Goal: Transaction & Acquisition: Purchase product/service

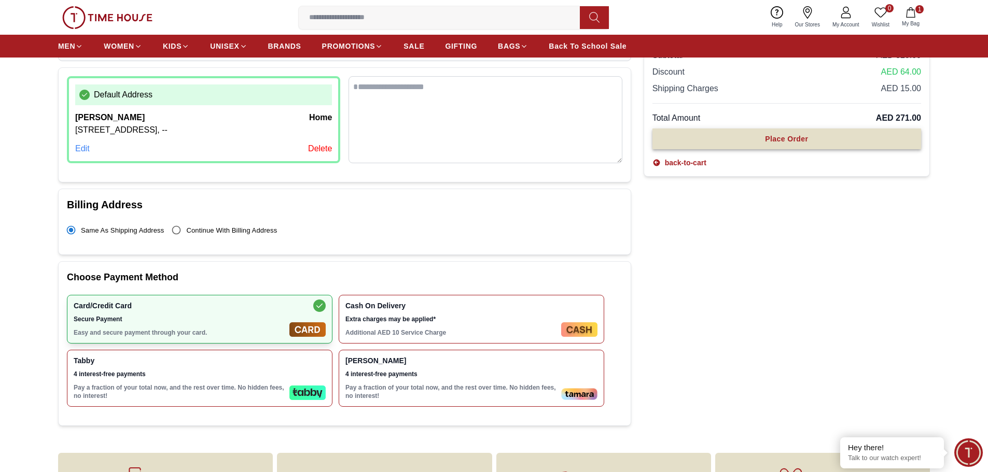
click at [766, 146] on button "Place Order" at bounding box center [786, 139] width 269 height 21
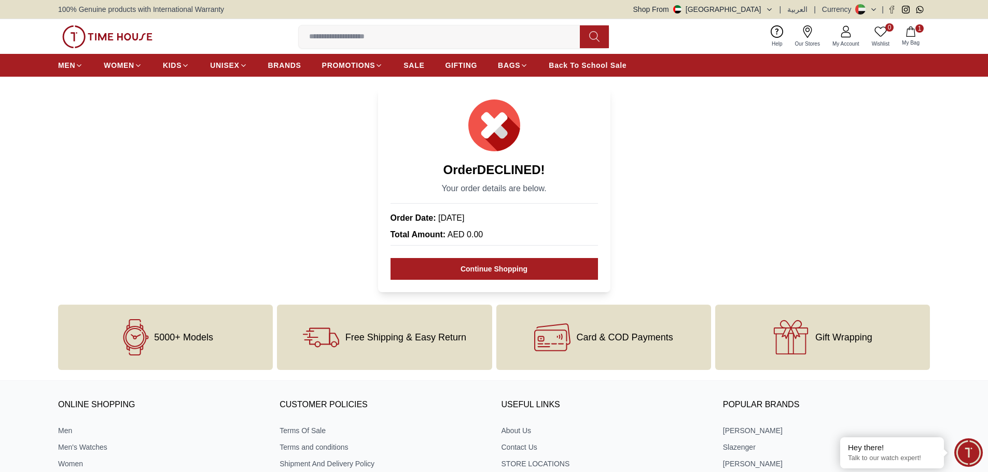
drag, startPoint x: 920, startPoint y: 147, endPoint x: 986, endPoint y: 119, distance: 72.5
click at [925, 142] on section "Order DECLINED ! Your order details are below. Order Date: [DATE] Total Amount:…" at bounding box center [494, 189] width 988 height 205
drag, startPoint x: 744, startPoint y: 188, endPoint x: 746, endPoint y: 183, distance: 5.8
click at [745, 184] on section "Order DECLINED ! Your order details are below. Order Date: 14-Aug-2025 Total Am…" at bounding box center [494, 189] width 988 height 205
click at [915, 35] on icon "button" at bounding box center [910, 31] width 9 height 10
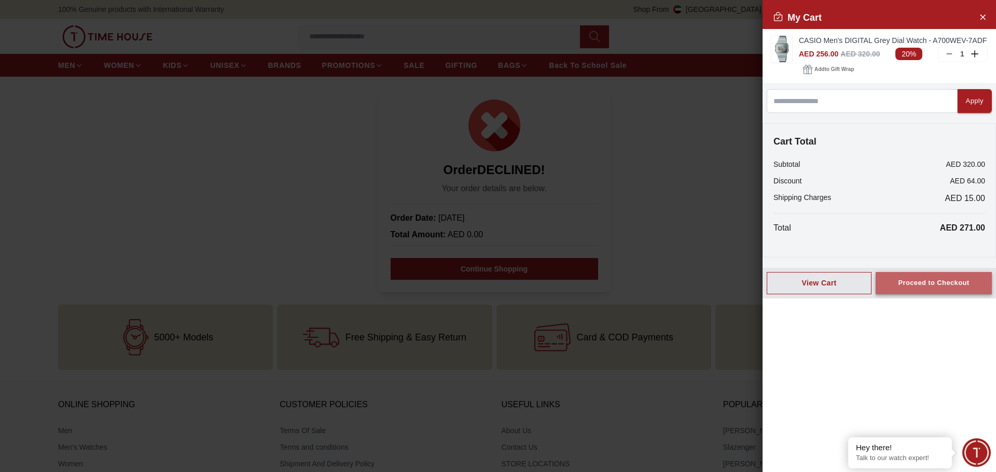
click at [923, 280] on div "Proceed to Checkout" at bounding box center [933, 283] width 71 height 12
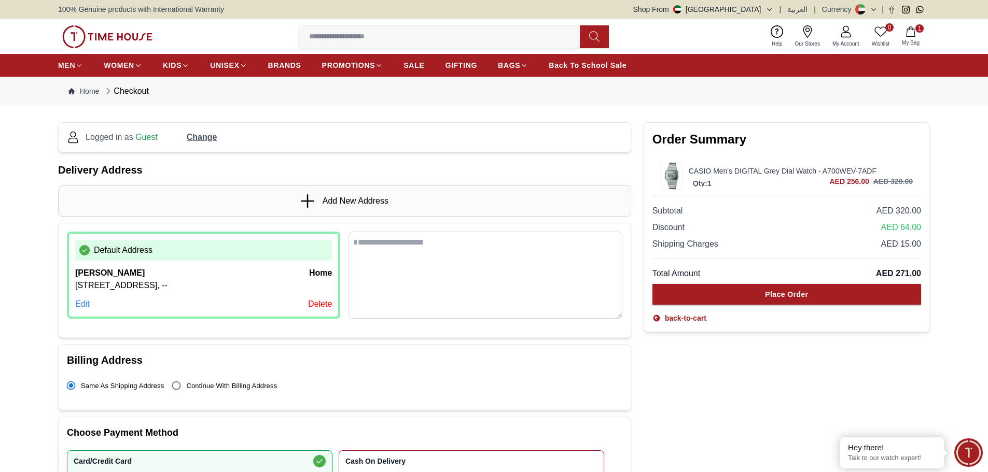
click at [74, 319] on div "Default Address Finn Diese home Al Khawaneej 2, Villa No. 1, 00000, Dubai, Al K…" at bounding box center [203, 275] width 273 height 87
click at [79, 311] on div "Edit" at bounding box center [82, 304] width 15 height 12
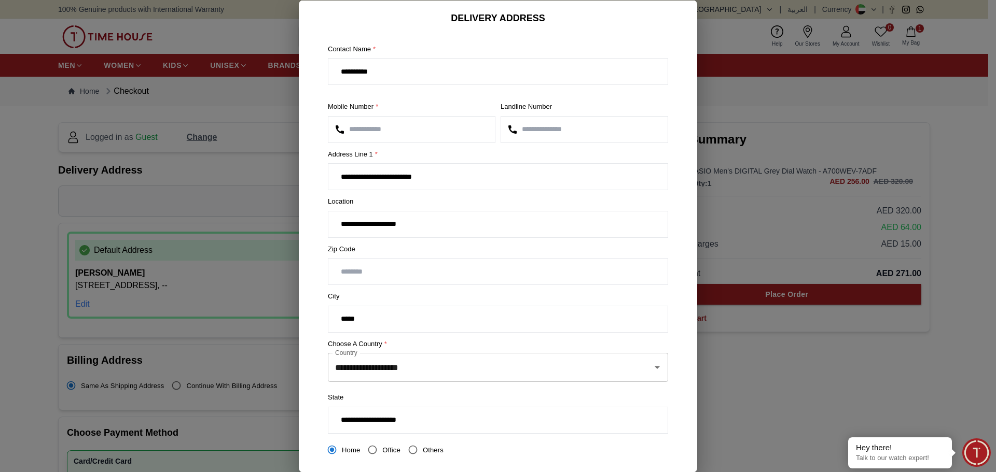
click at [411, 72] on input "**********" at bounding box center [497, 72] width 339 height 26
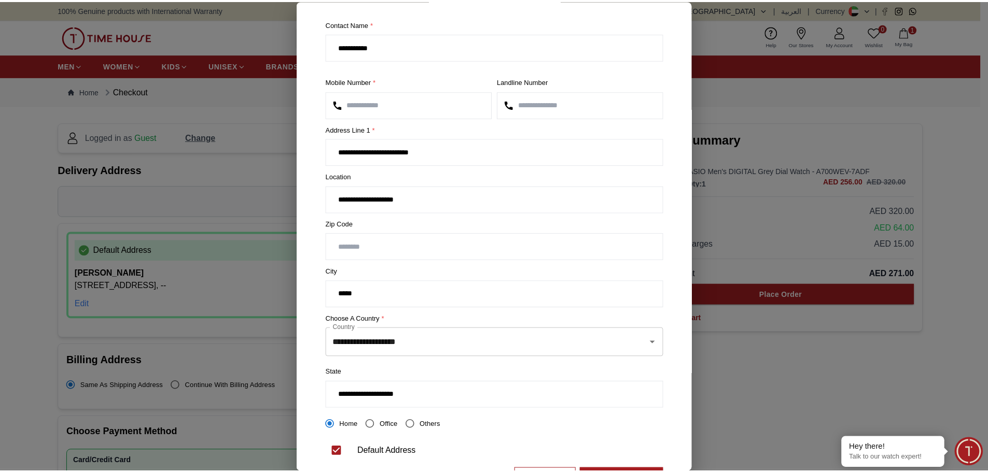
scroll to position [73, 0]
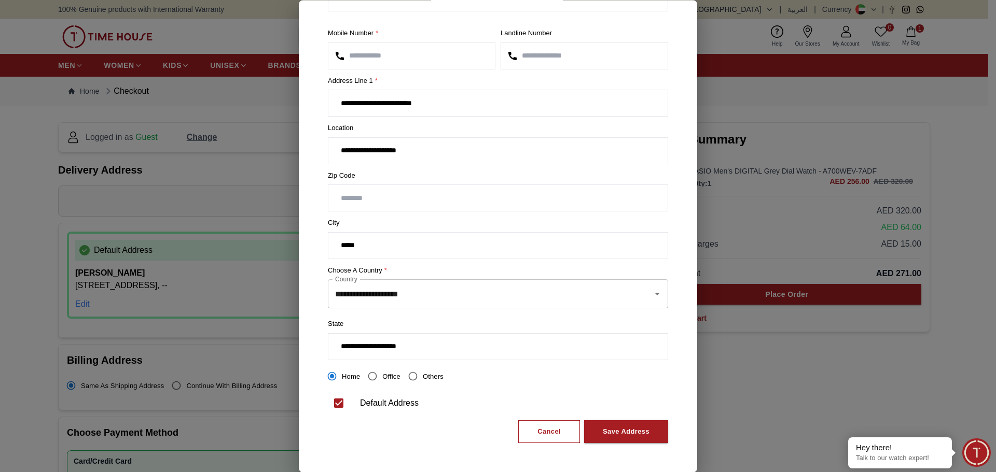
type input "**********"
click at [347, 378] on span "Home" at bounding box center [351, 377] width 18 height 8
click at [626, 429] on div "Save Address" at bounding box center [626, 432] width 47 height 12
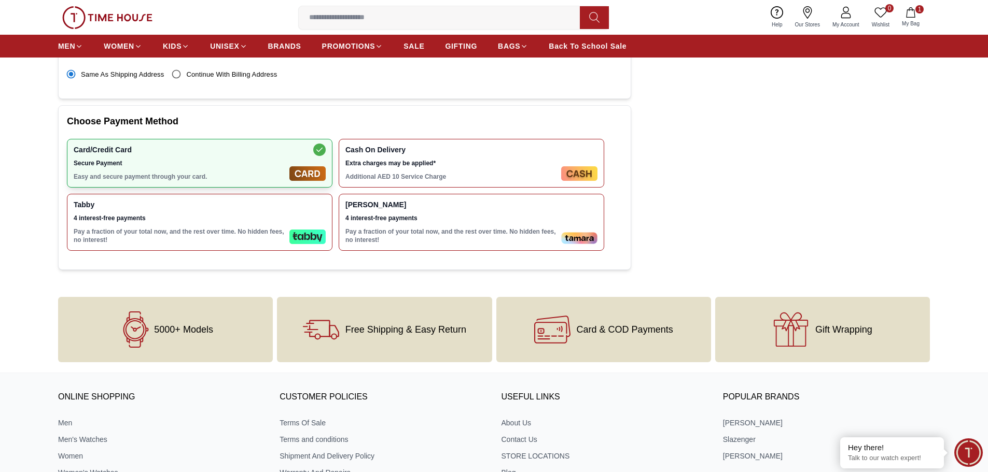
scroll to position [311, 0]
drag, startPoint x: 459, startPoint y: 184, endPoint x: 473, endPoint y: 185, distance: 14.0
click at [460, 182] on div "Cash On Delivery Extra charges may be applied* Additional AED 10 Service Charge" at bounding box center [451, 163] width 212 height 35
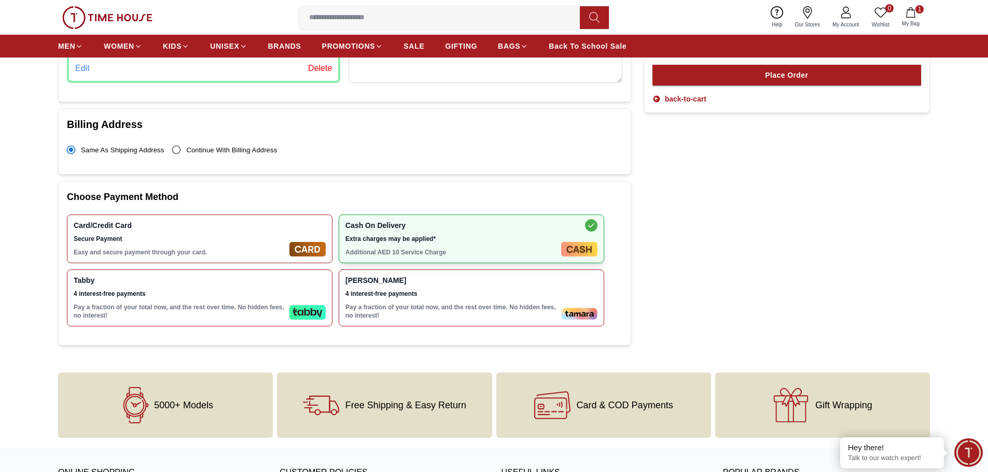
scroll to position [52, 0]
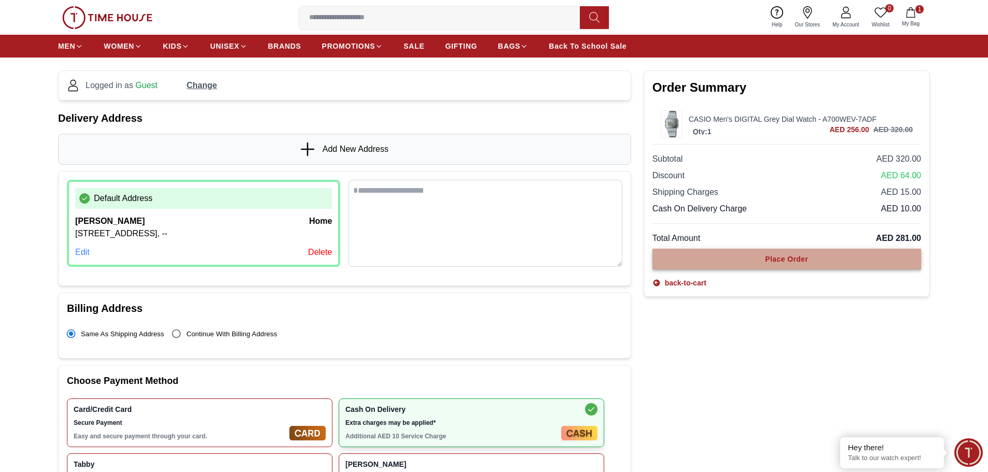
click at [701, 253] on button "Place Order" at bounding box center [786, 259] width 269 height 21
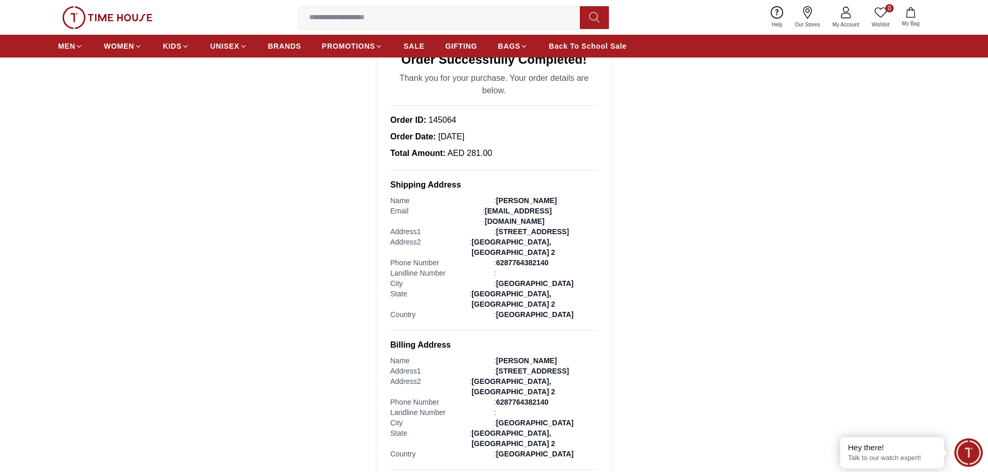
scroll to position [104, 0]
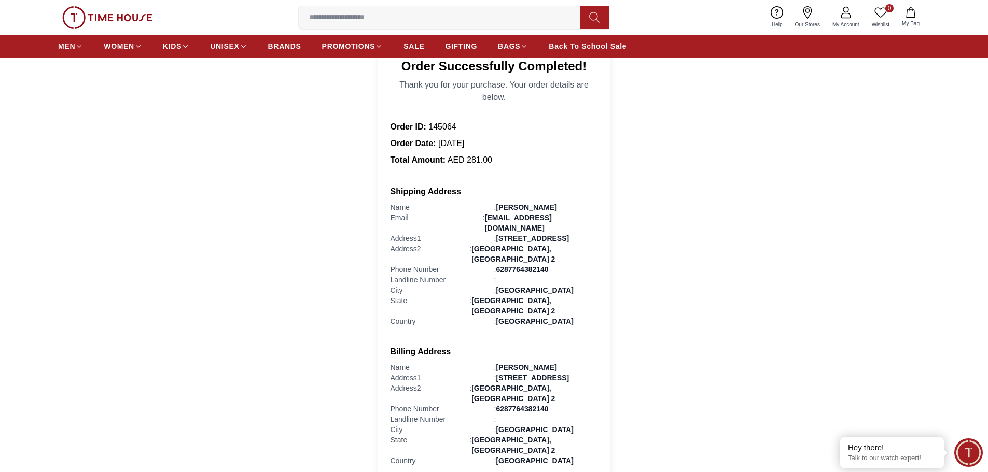
drag, startPoint x: 616, startPoint y: 281, endPoint x: 580, endPoint y: 297, distance: 39.0
click at [616, 281] on section "Order Successfully Completed! Thank you for your purchase. Your order details a…" at bounding box center [494, 287] width 988 height 609
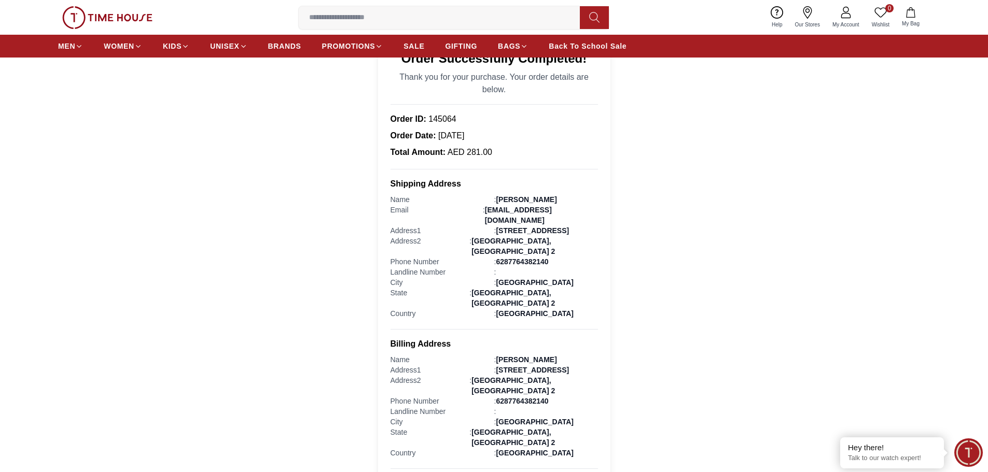
scroll to position [0, 0]
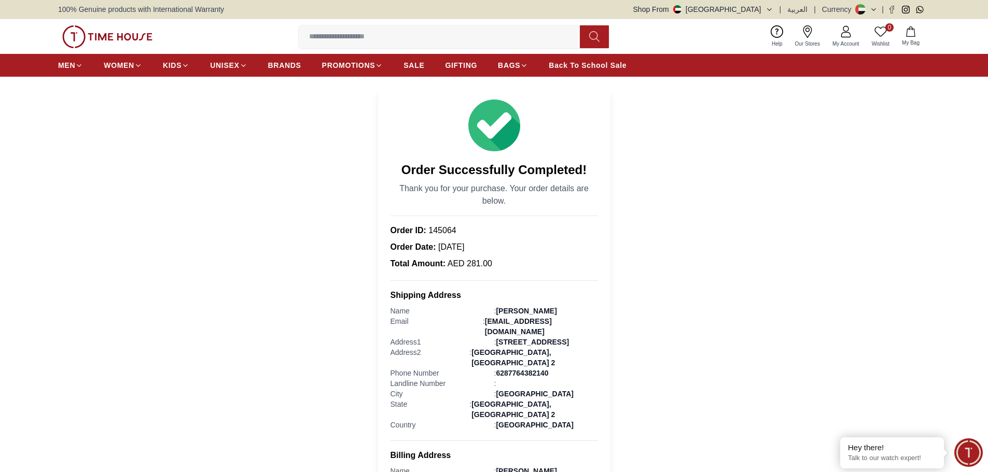
click at [649, 250] on section "Order Successfully Completed! Thank you for your purchase. Your order details a…" at bounding box center [494, 391] width 988 height 609
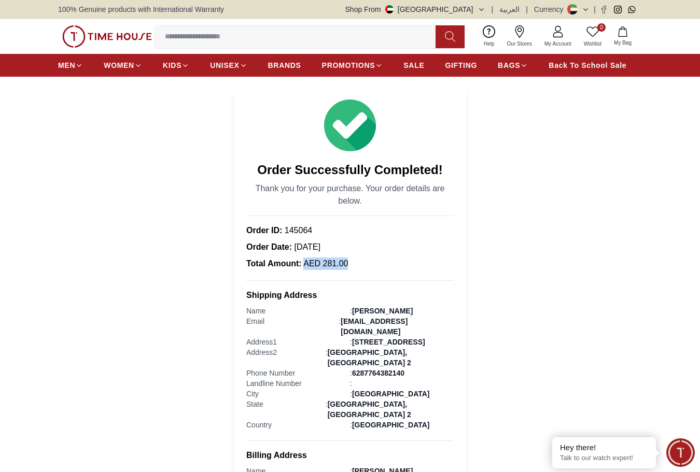
drag, startPoint x: 351, startPoint y: 261, endPoint x: 304, endPoint y: 265, distance: 46.8
click at [304, 265] on div "Total Amount: AED 281.00" at bounding box center [349, 264] width 207 height 12
click at [328, 261] on span "AED 281.00" at bounding box center [325, 263] width 47 height 9
drag, startPoint x: 352, startPoint y: 260, endPoint x: 304, endPoint y: 262, distance: 47.3
click at [304, 263] on div "Total Amount: AED 281.00" at bounding box center [349, 264] width 207 height 12
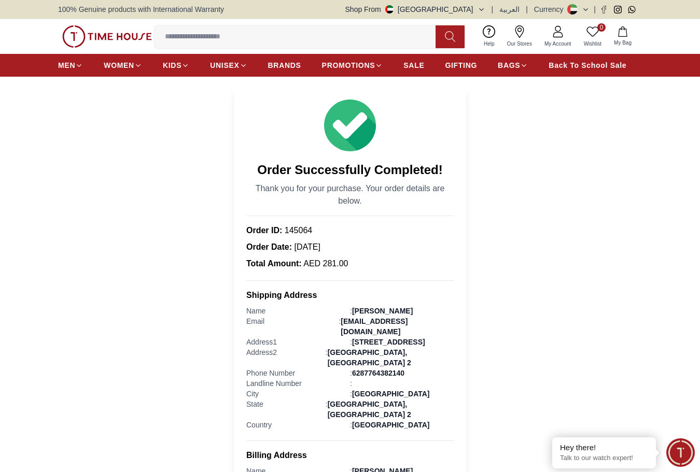
click at [553, 157] on section "Order Successfully Completed! Thank you for your purchase. Your order details a…" at bounding box center [350, 391] width 700 height 609
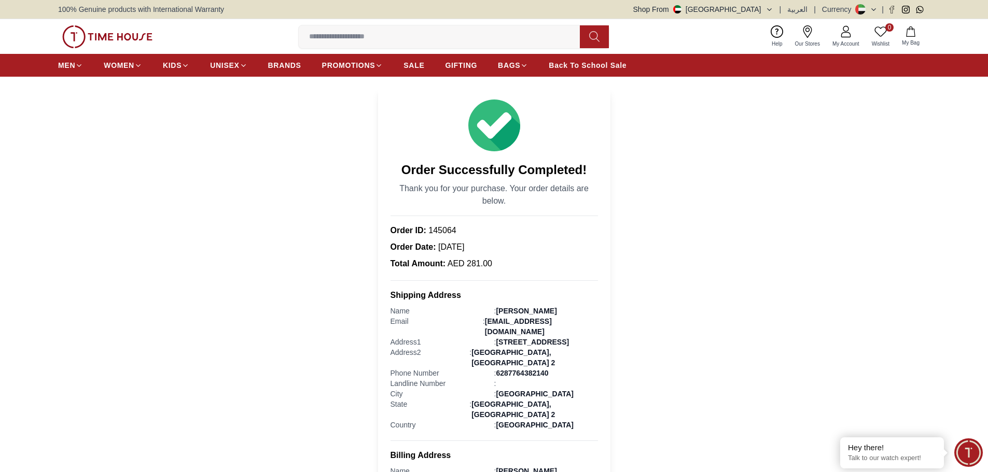
click at [698, 140] on section "Order Successfully Completed! Thank you for your purchase. Your order details a…" at bounding box center [494, 391] width 988 height 609
click at [763, 174] on section "Order Successfully Completed! Thank you for your purchase. Your order details a…" at bounding box center [494, 391] width 988 height 609
